Goal: Navigation & Orientation: Find specific page/section

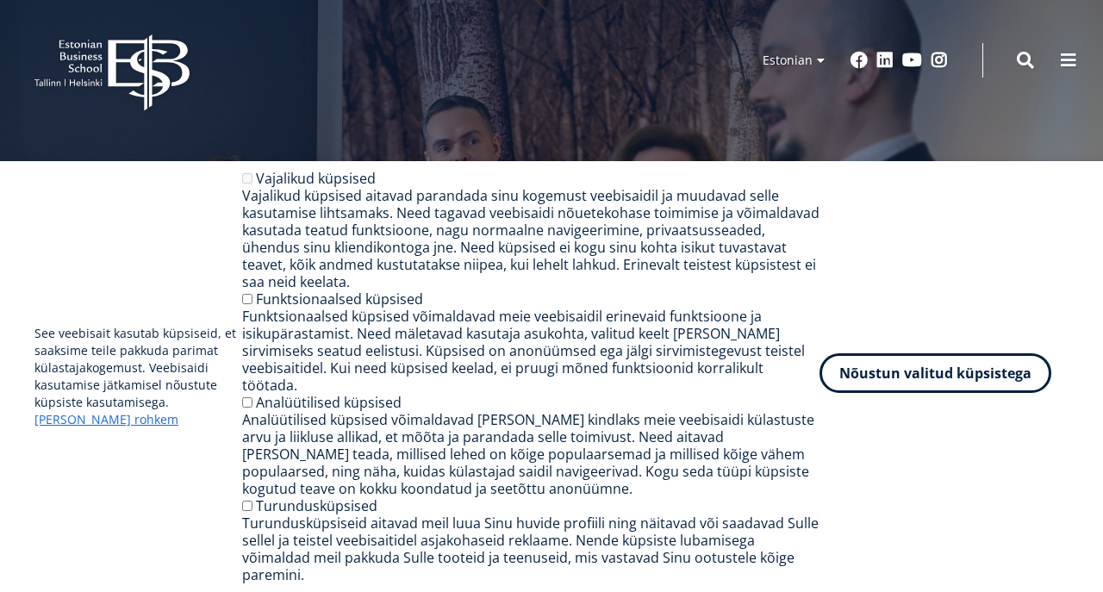
click at [934, 393] on button "Nõustun valitud küpsistega" at bounding box center [935, 373] width 232 height 40
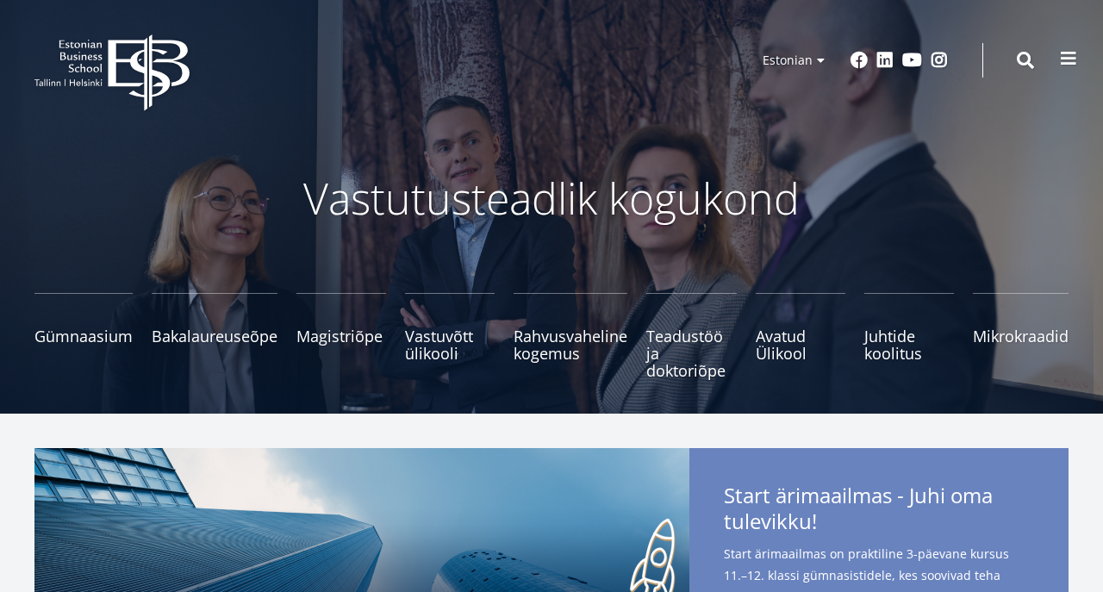
click at [1071, 71] on button at bounding box center [1068, 58] width 34 height 34
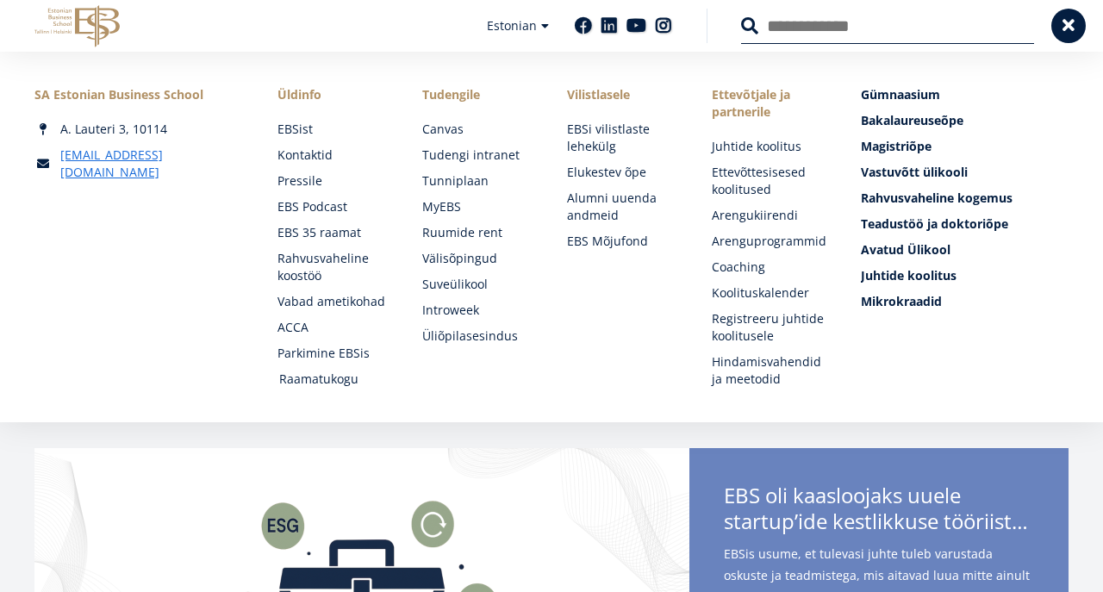
click at [317, 382] on link "Raamatukogu" at bounding box center [334, 378] width 110 height 17
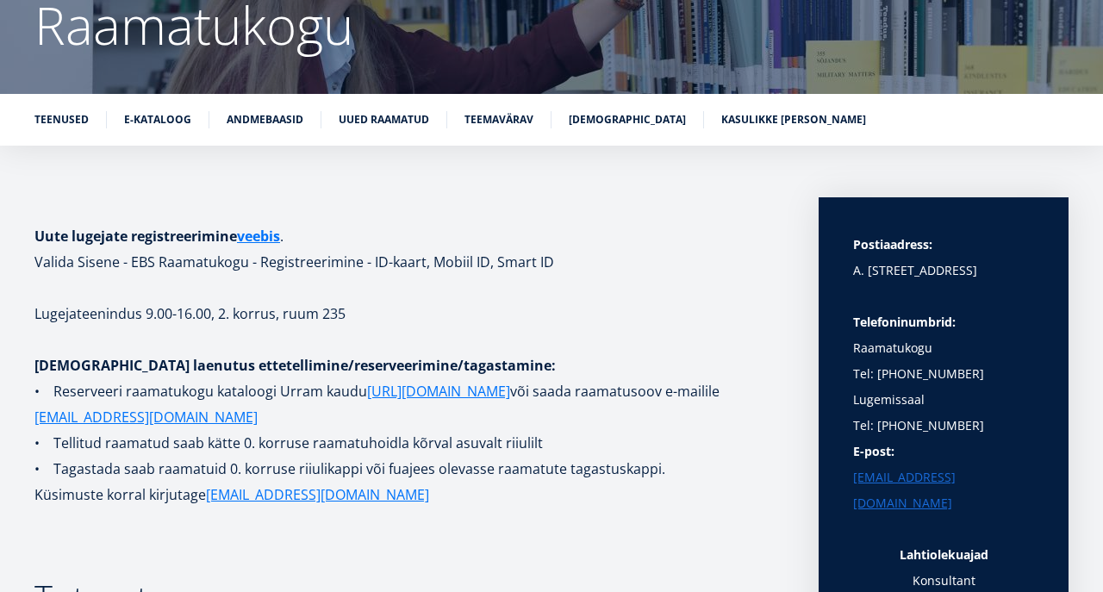
scroll to position [229, 0]
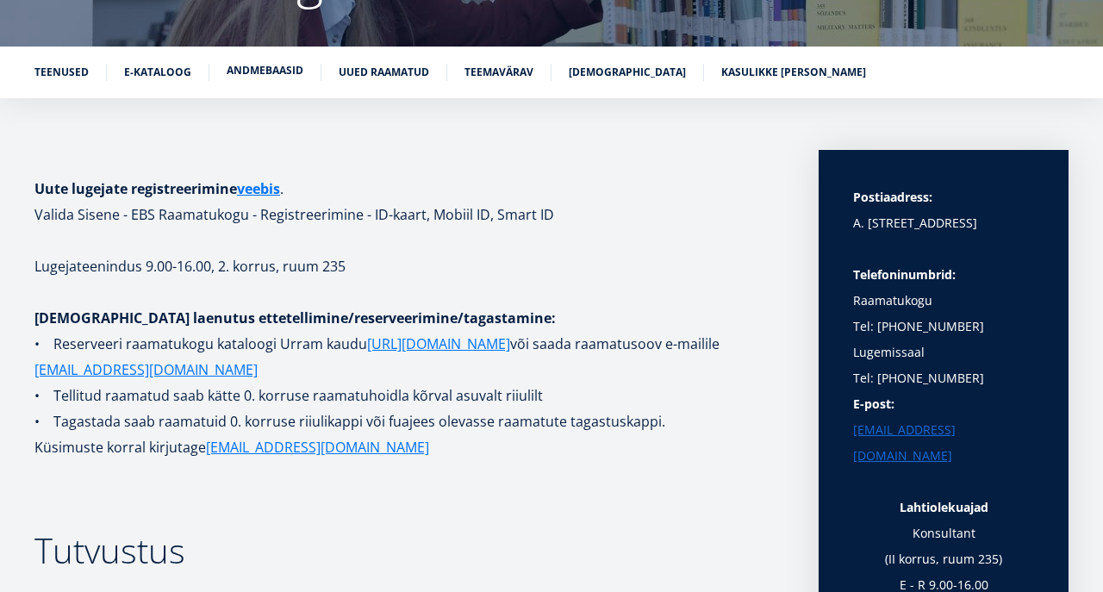
click at [271, 75] on link "Andmebaasid" at bounding box center [265, 70] width 77 height 17
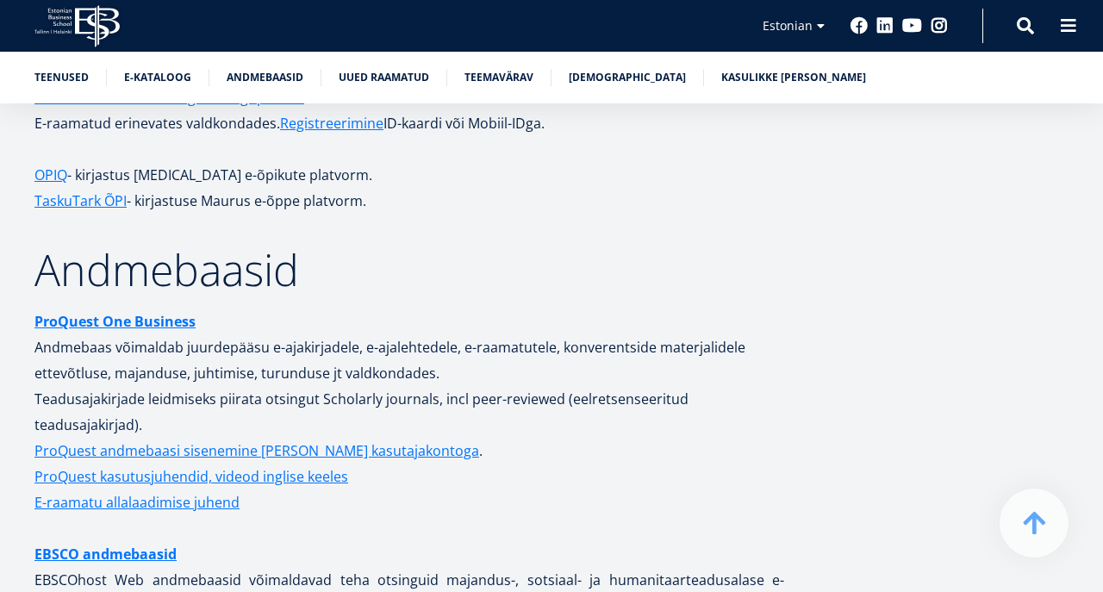
scroll to position [3259, 0]
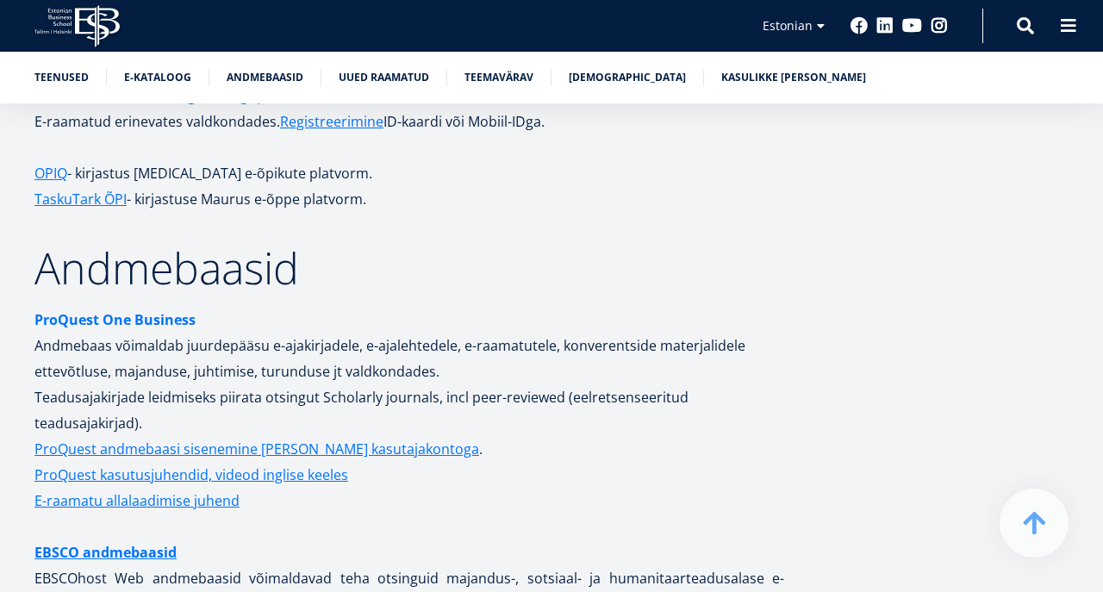
click at [133, 310] on strong "ProQuest One Business" at bounding box center [114, 319] width 161 height 19
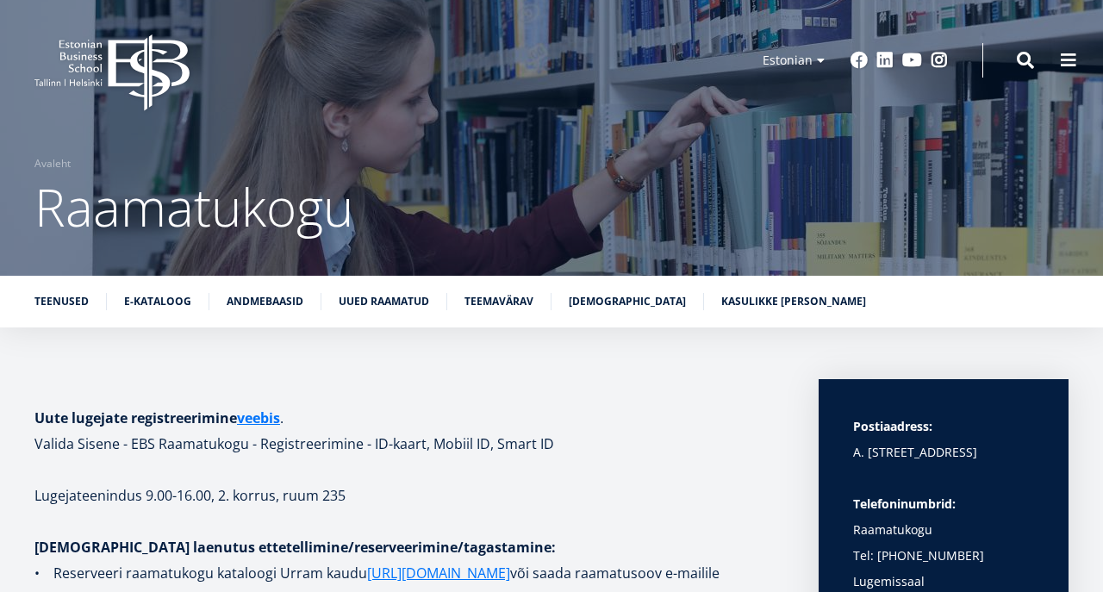
scroll to position [0, 0]
click at [57, 302] on link "Teenused" at bounding box center [61, 299] width 54 height 17
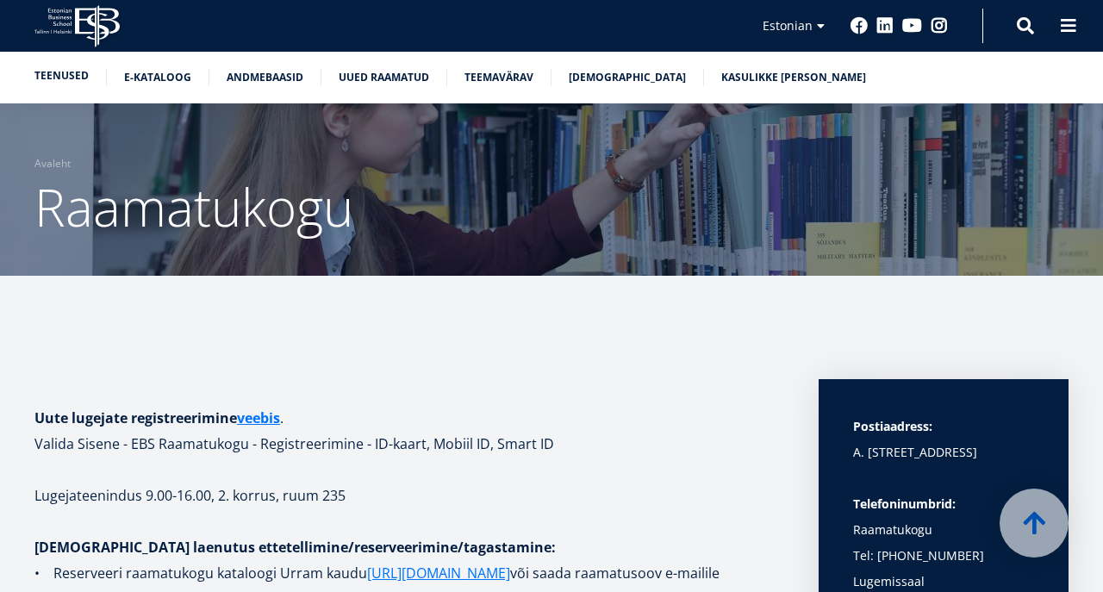
scroll to position [1232, 0]
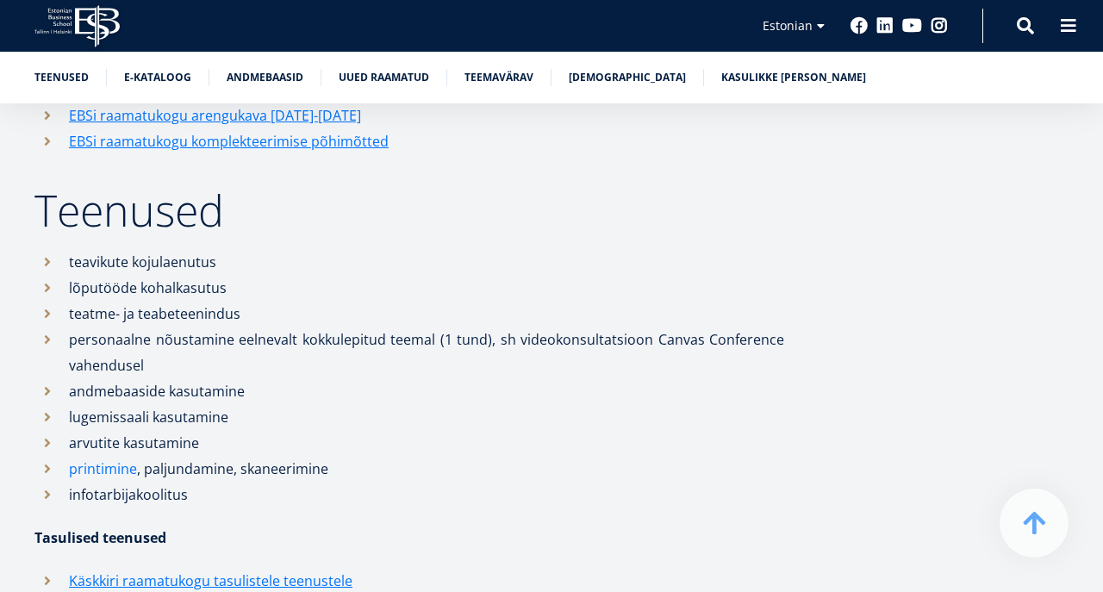
click at [101, 469] on link "printimine" at bounding box center [103, 469] width 68 height 26
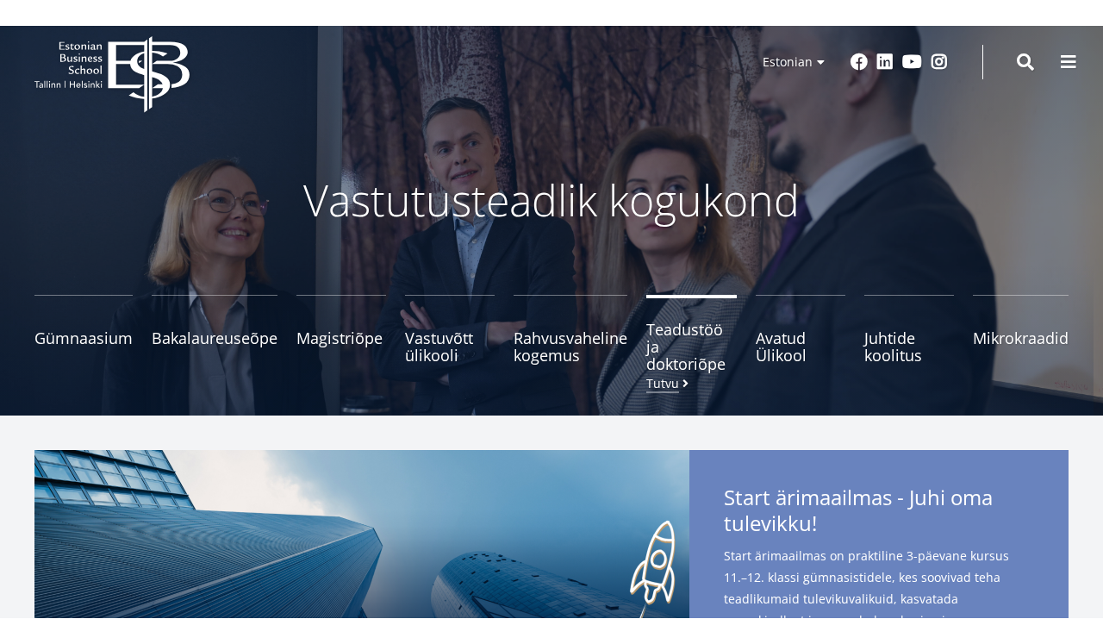
scroll to position [29, 0]
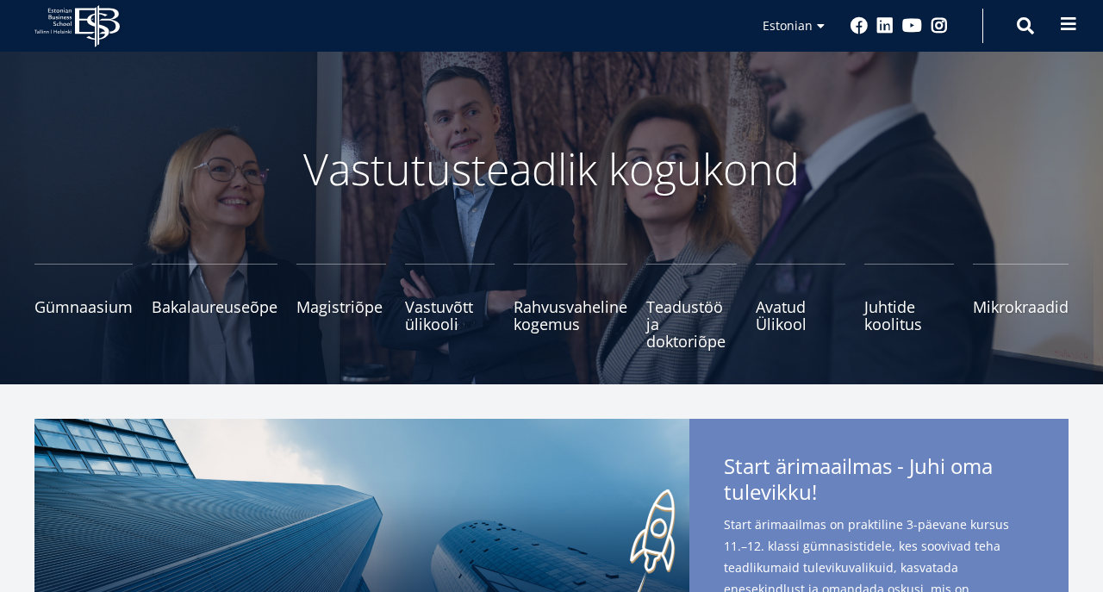
click at [1059, 14] on button at bounding box center [1068, 24] width 34 height 34
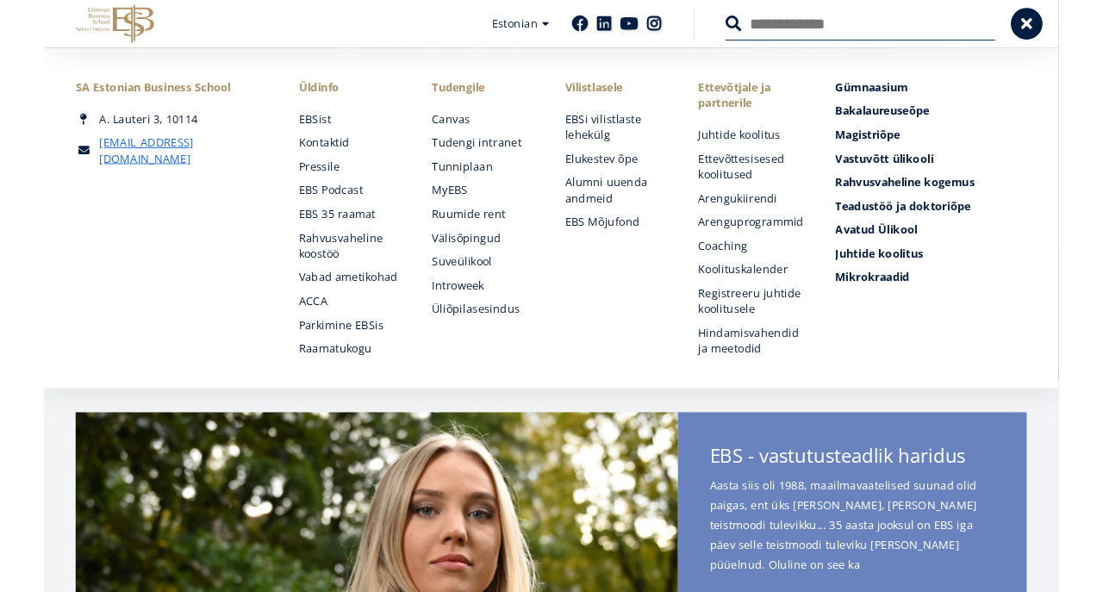
scroll to position [0, 0]
